Goal: Find specific page/section: Find specific page/section

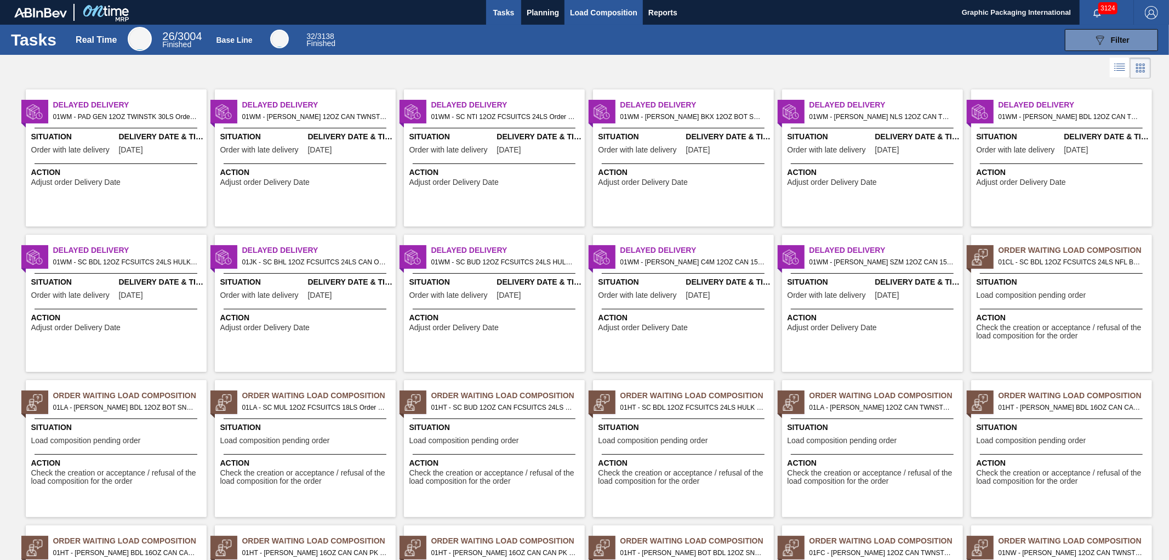
click at [620, 9] on span "Load Composition" at bounding box center [603, 12] width 67 height 13
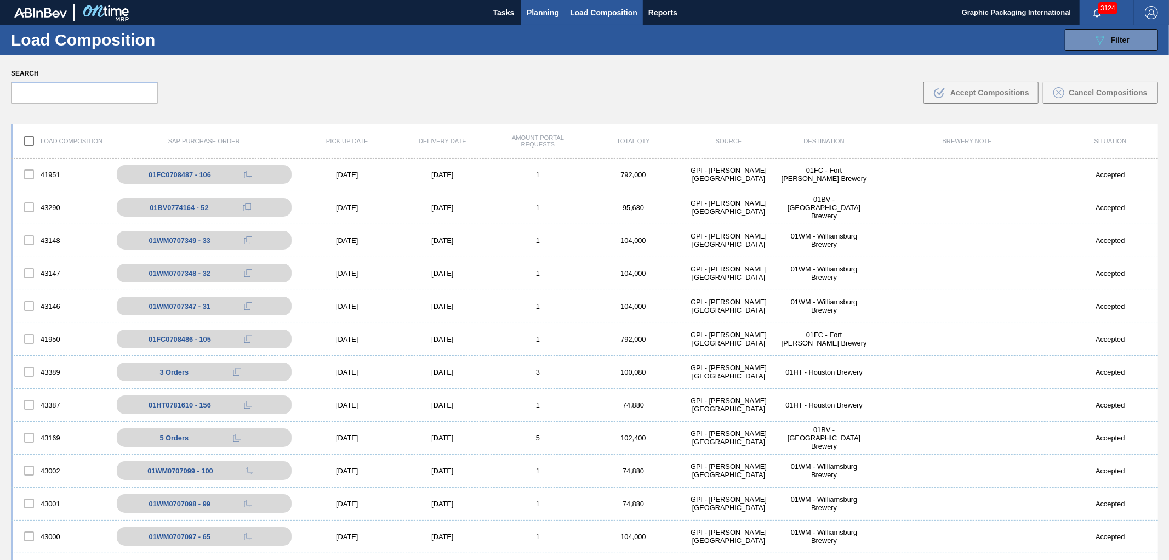
click at [552, 10] on span "Planning" at bounding box center [543, 12] width 32 height 13
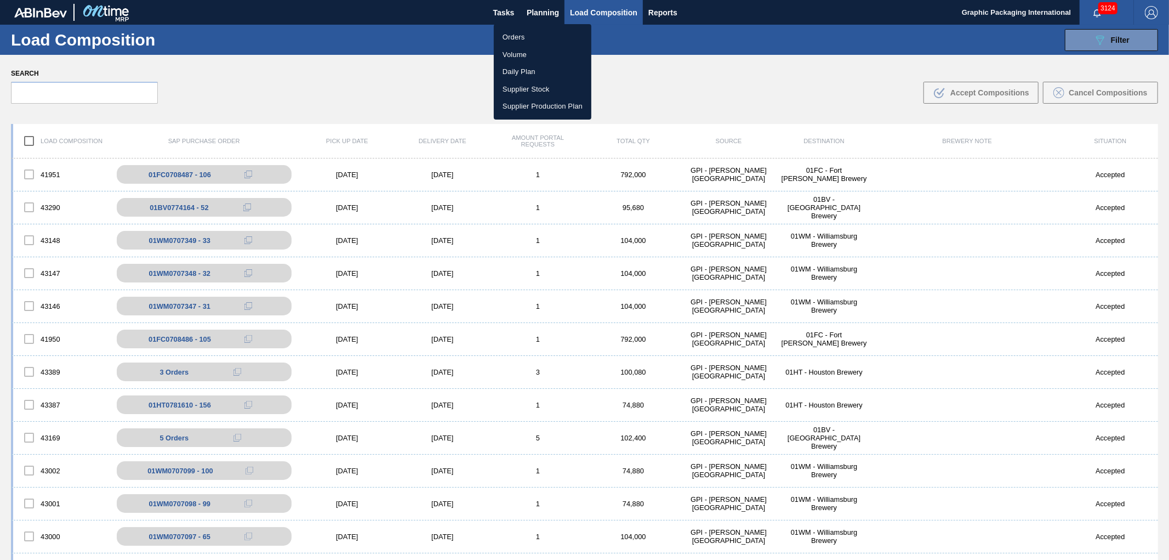
click at [527, 37] on li "Orders" at bounding box center [543, 37] width 98 height 18
